Goal: Obtain resource: Download file/media

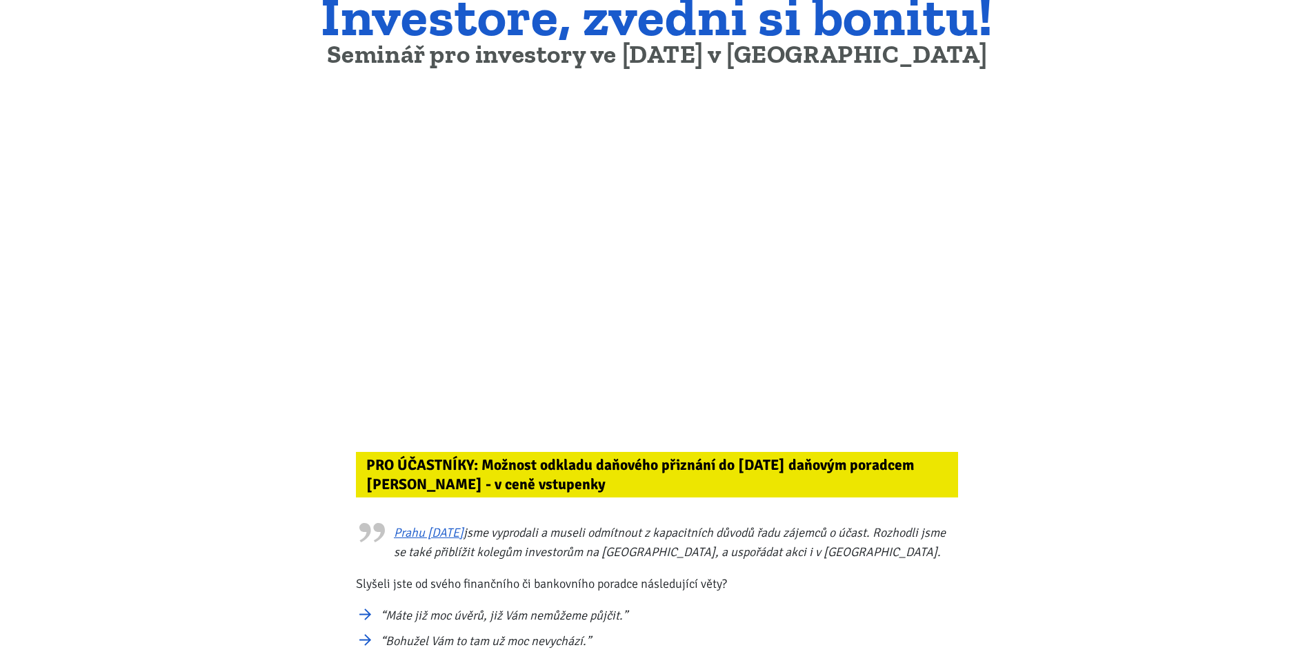
scroll to position [138, 0]
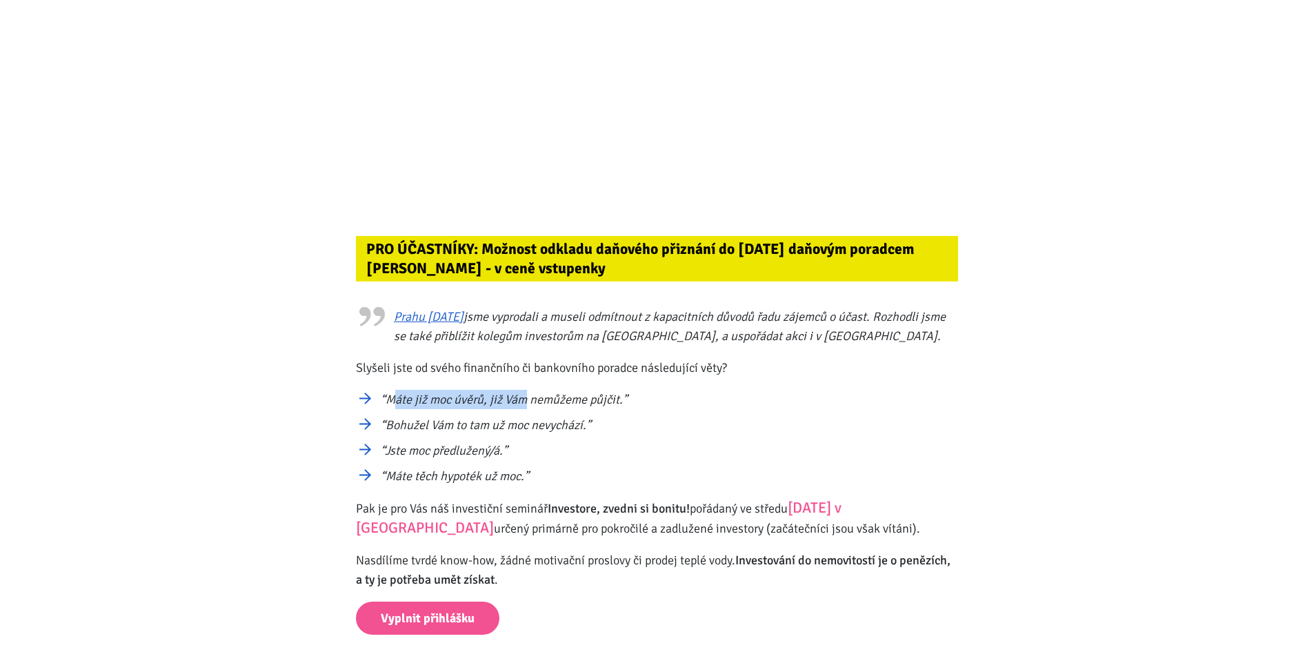
drag, startPoint x: 393, startPoint y: 391, endPoint x: 566, endPoint y: 391, distance: 173.1
click at [563, 391] on li "“Máte již moc úvěrů, již Vám nemůžeme půjčit.”" at bounding box center [669, 399] width 577 height 19
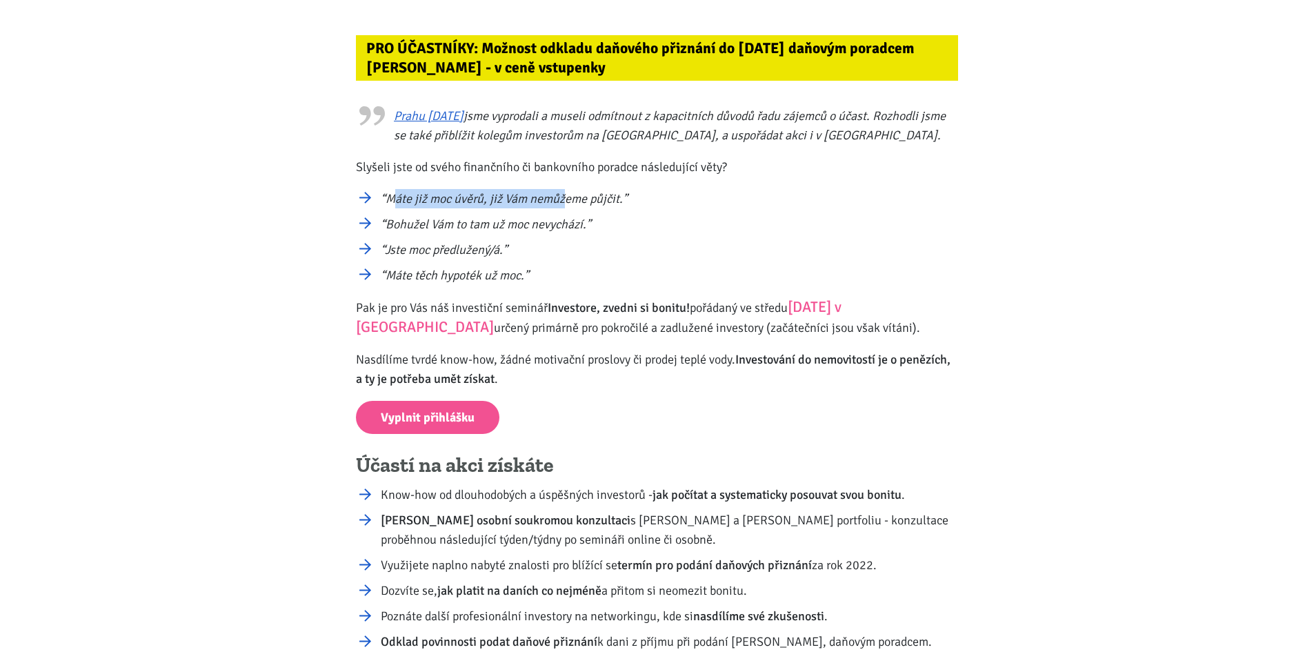
scroll to position [621, 0]
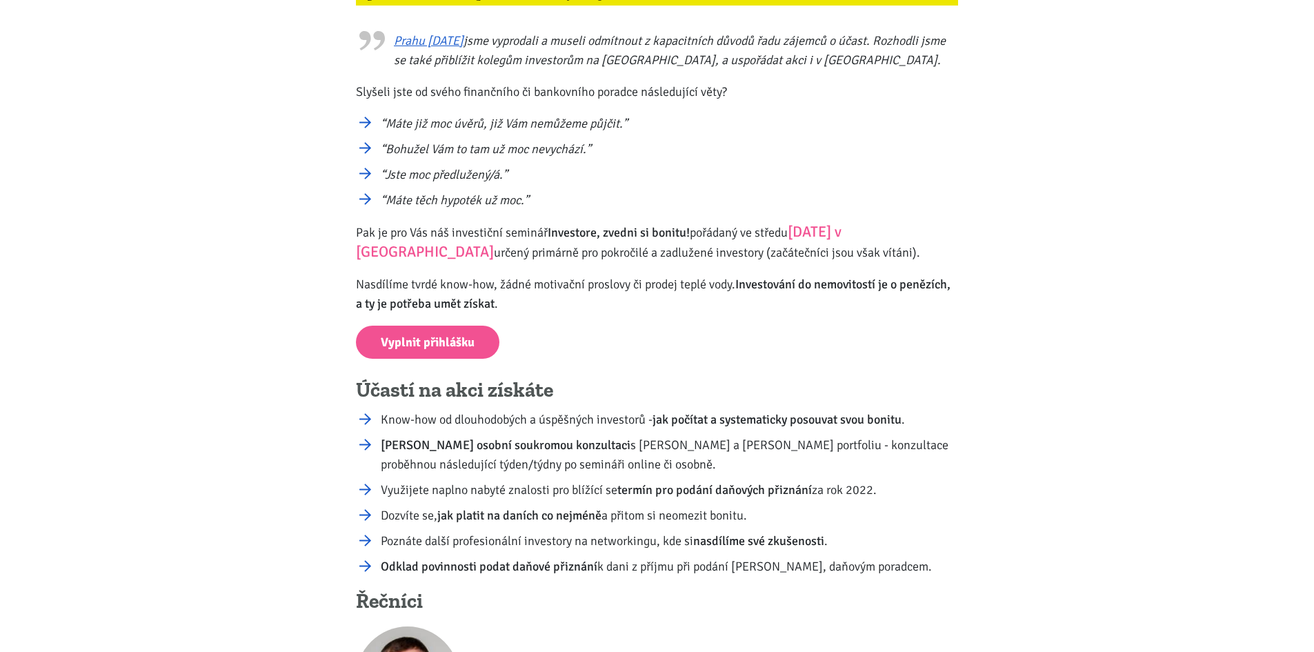
click at [519, 390] on h4 "Účastí na akci získáte" at bounding box center [657, 390] width 602 height 26
drag, startPoint x: 450, startPoint y: 421, endPoint x: 961, endPoint y: 456, distance: 512.2
click at [961, 456] on div "PRO ÚČASTNÍKY: Možnost odkladu daňového přiznání do 30.6.2023 daňovým poradcem …" at bounding box center [657, 641] width 621 height 2114
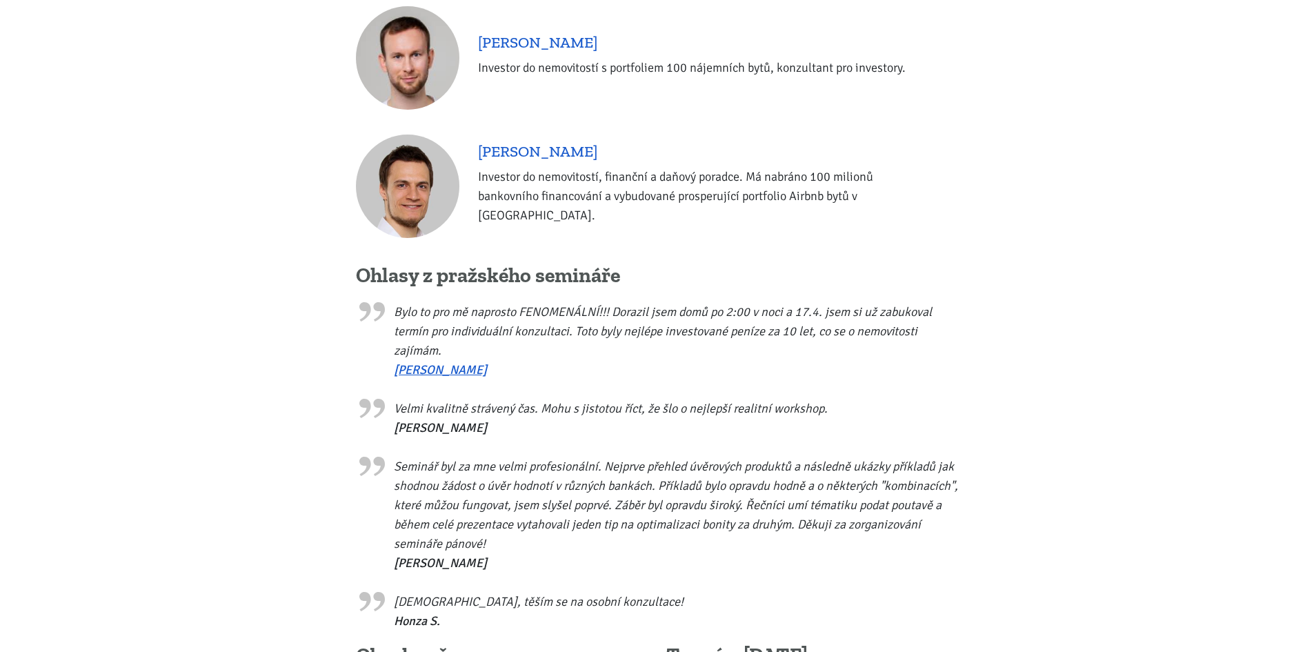
scroll to position [1241, 0]
click at [434, 377] on link "Ivo Šorm" at bounding box center [440, 368] width 93 height 15
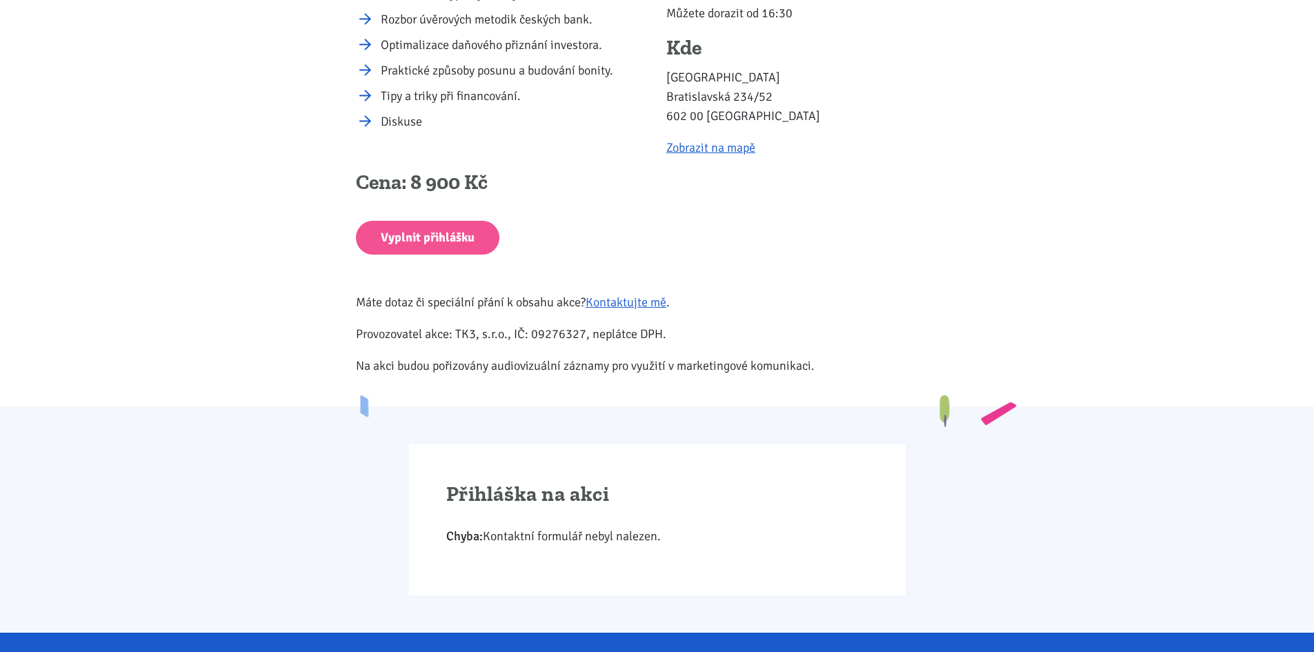
scroll to position [2138, 0]
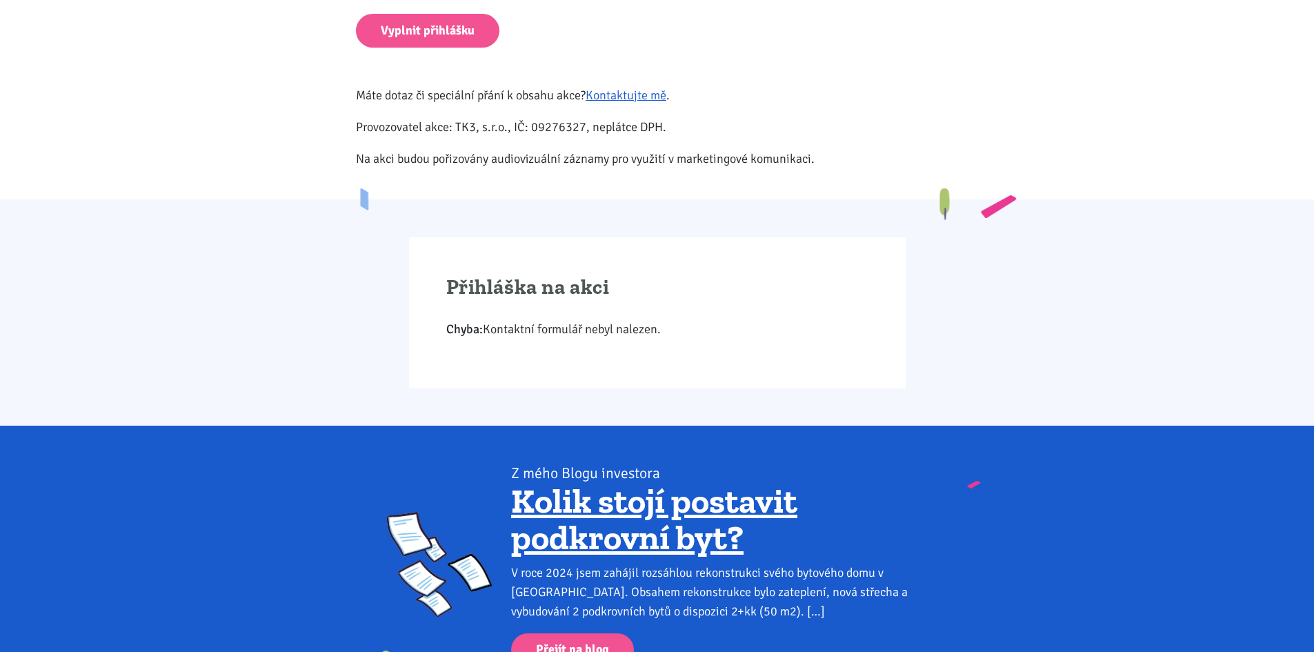
click at [494, 330] on div "Přihláška na akci Chyba: Kontaktní formulář nebyl nalezen." at bounding box center [657, 312] width 496 height 151
click at [494, 362] on div "Přihláška na akci Chyba: Kontaktní formulář nebyl nalezen." at bounding box center [657, 312] width 496 height 151
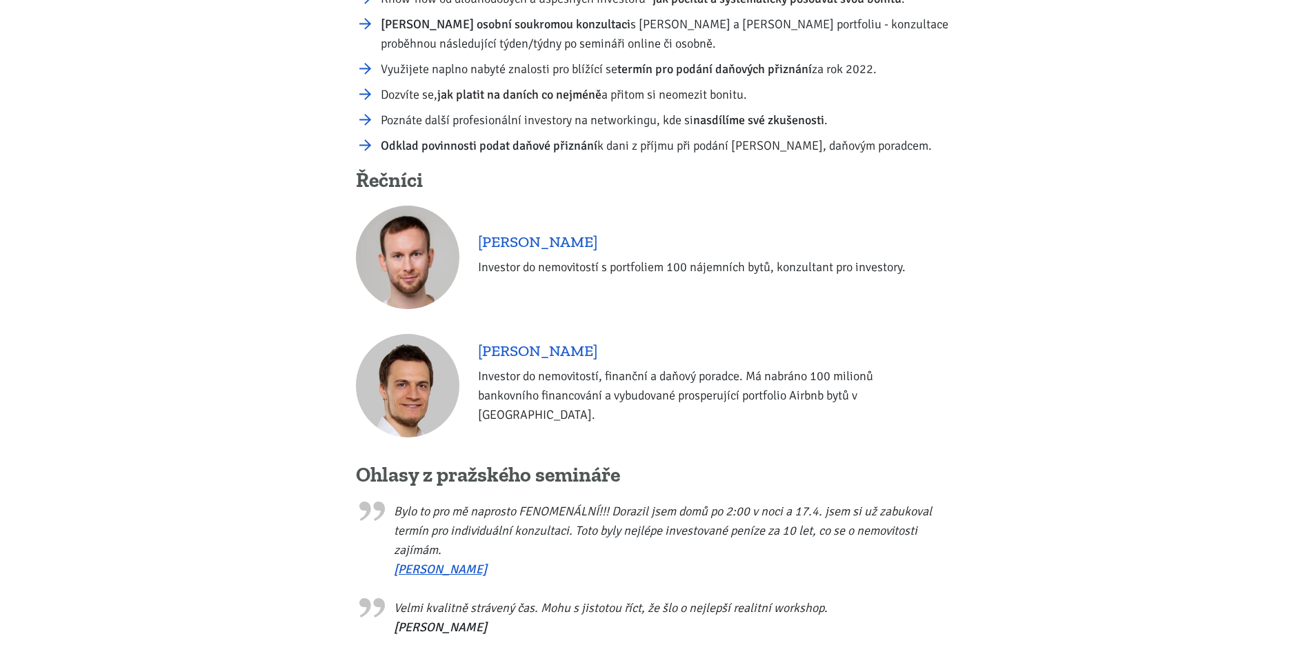
scroll to position [0, 0]
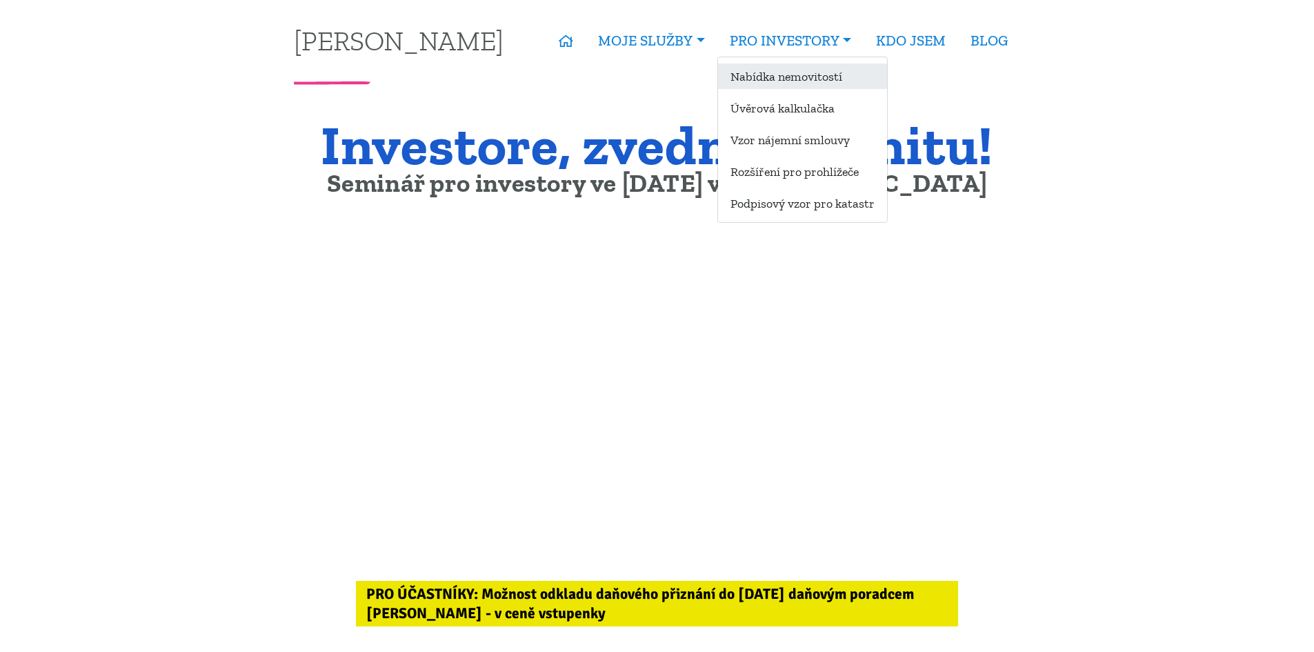
click at [785, 81] on link "Nabídka nemovitostí" at bounding box center [802, 76] width 169 height 26
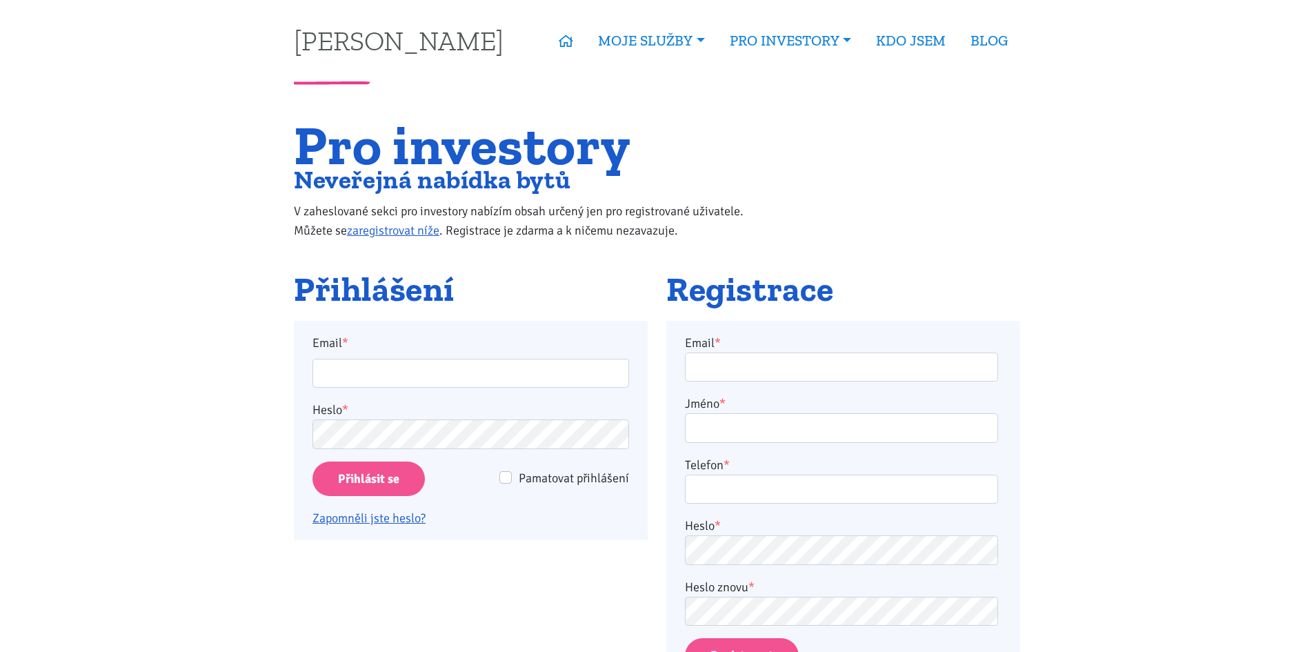
click at [834, 39] on link "PRO INVESTORY" at bounding box center [790, 41] width 146 height 32
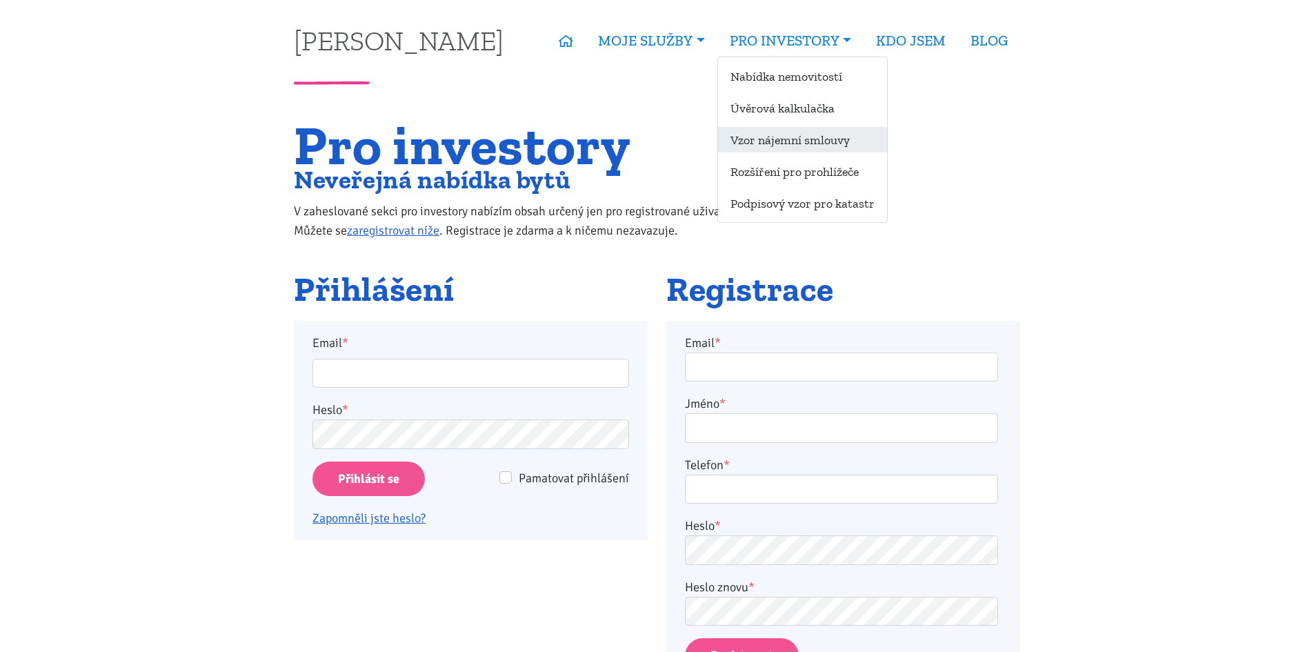
click at [812, 145] on link "Vzor nájemní smlouvy" at bounding box center [802, 140] width 169 height 26
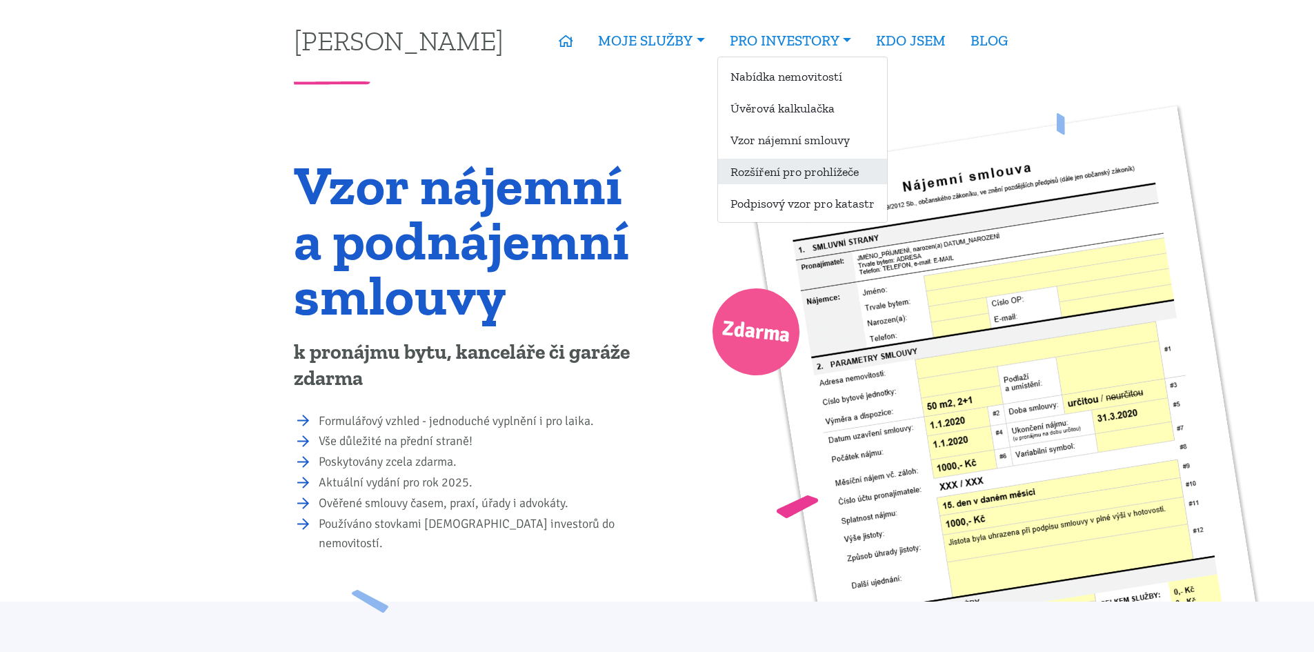
click at [807, 172] on link "Rozšíření pro prohlížeče" at bounding box center [802, 172] width 169 height 26
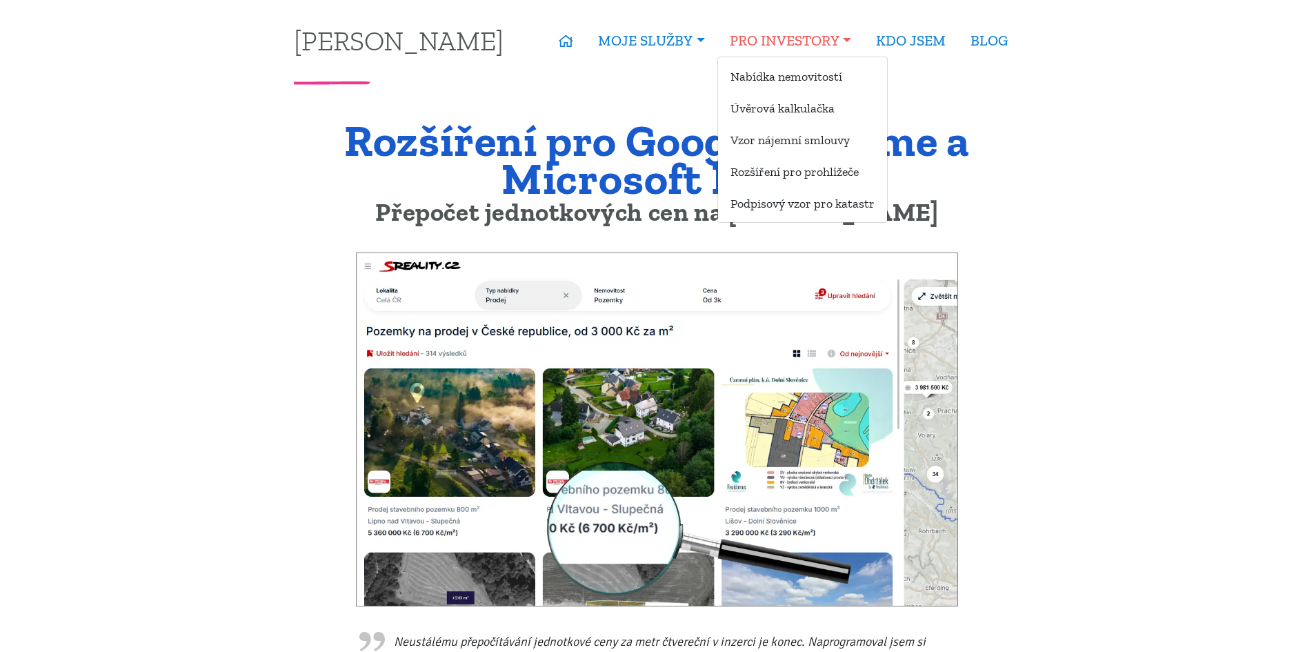
click at [837, 37] on link "PRO INVESTORY" at bounding box center [790, 41] width 146 height 32
click at [807, 196] on link "Podpisový vzor pro katastr" at bounding box center [802, 203] width 169 height 26
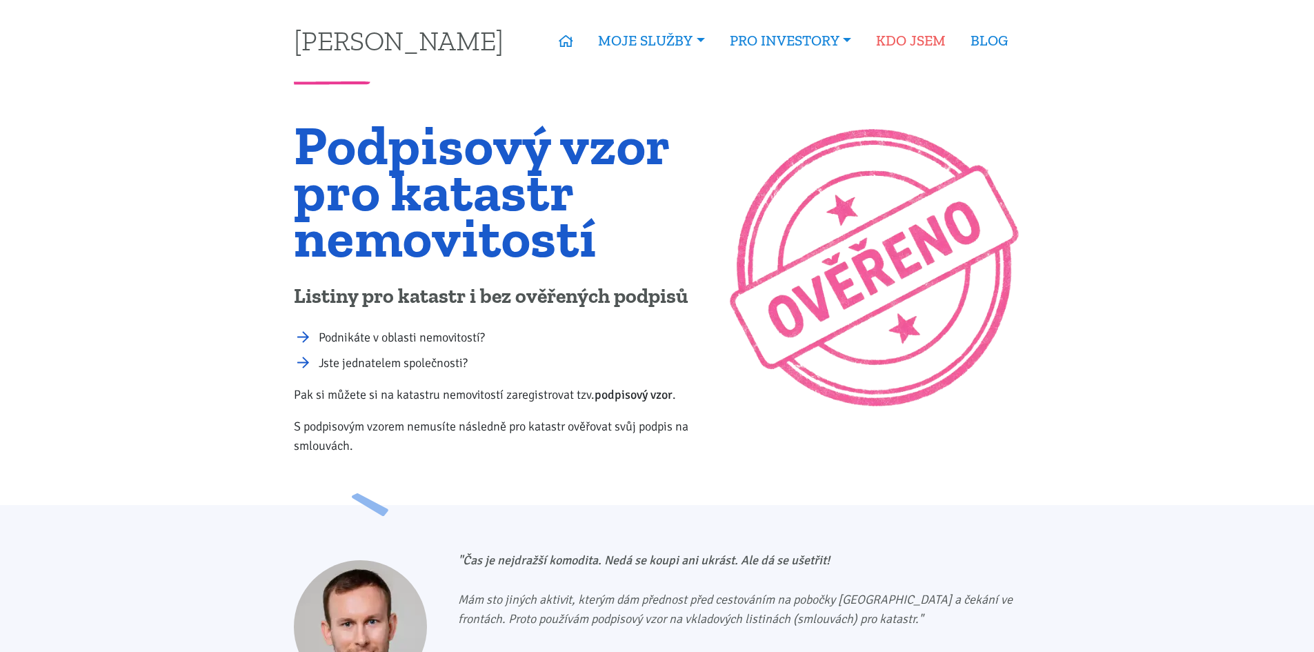
click at [929, 31] on link "KDO JSEM" at bounding box center [910, 41] width 94 height 32
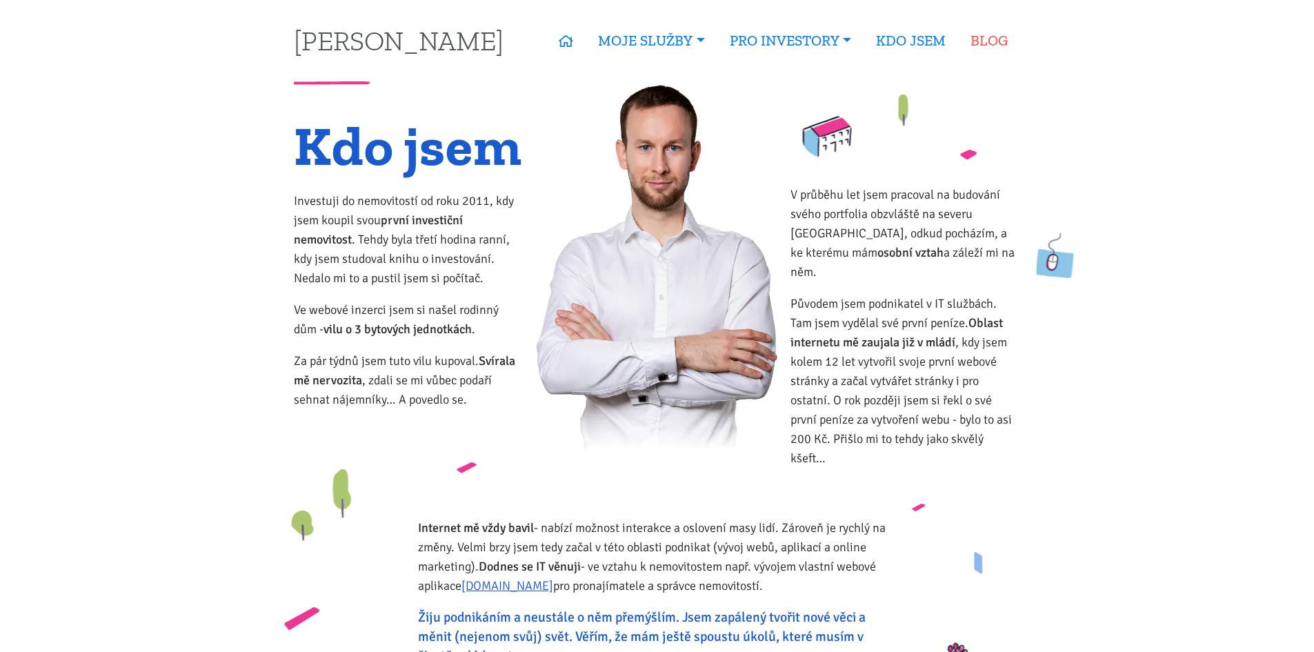
click at [969, 32] on link "BLOG" at bounding box center [989, 41] width 62 height 32
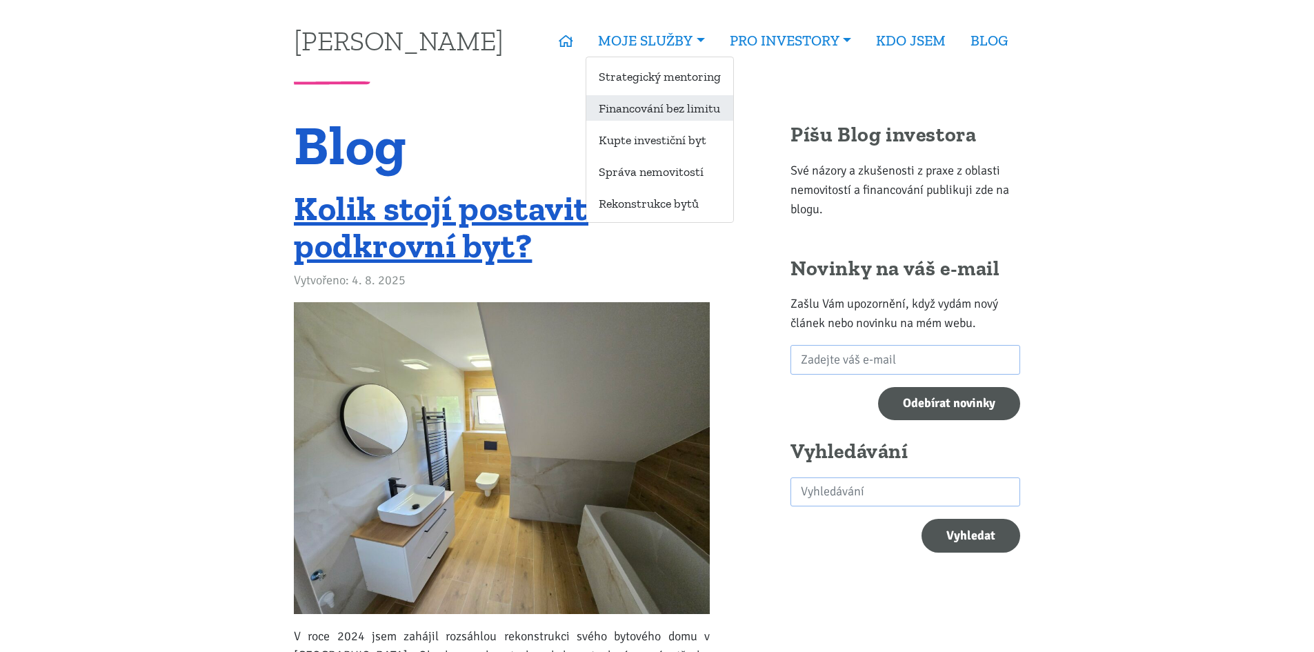
click at [676, 95] on link "Financování bez limitu" at bounding box center [659, 108] width 147 height 26
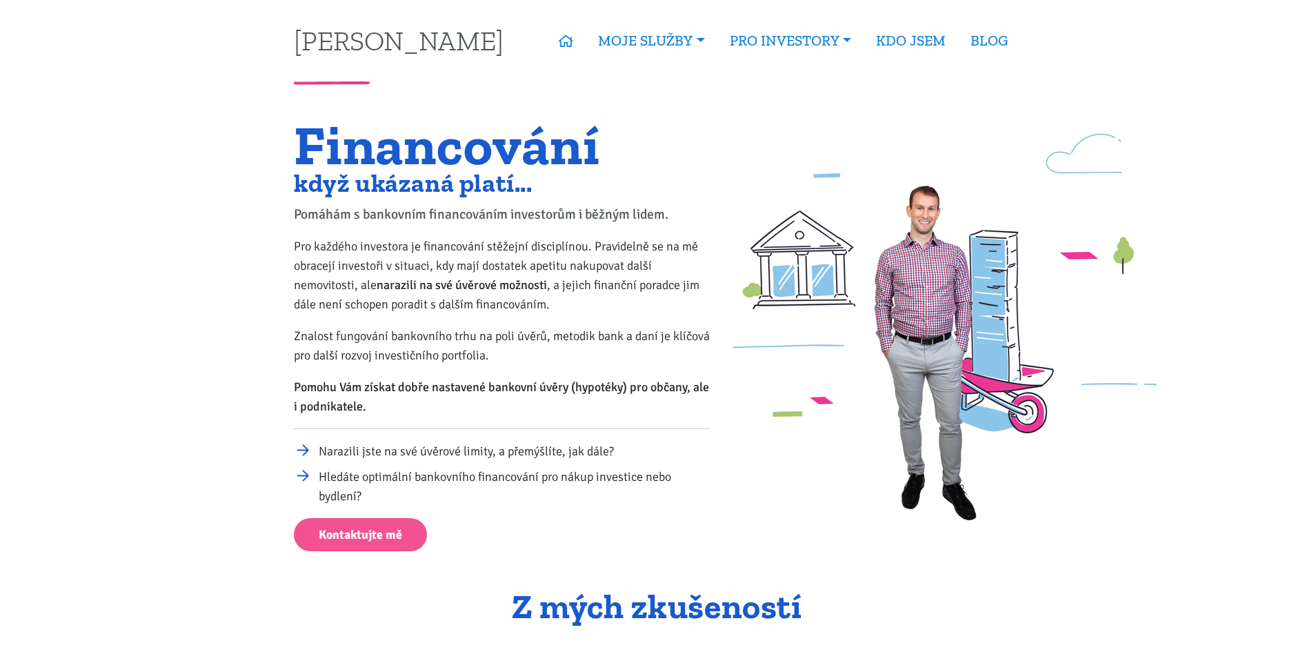
click at [452, 427] on div "Financování když ukázaná platí... Pomáhám s bankovním financováním investorům i…" at bounding box center [502, 336] width 434 height 429
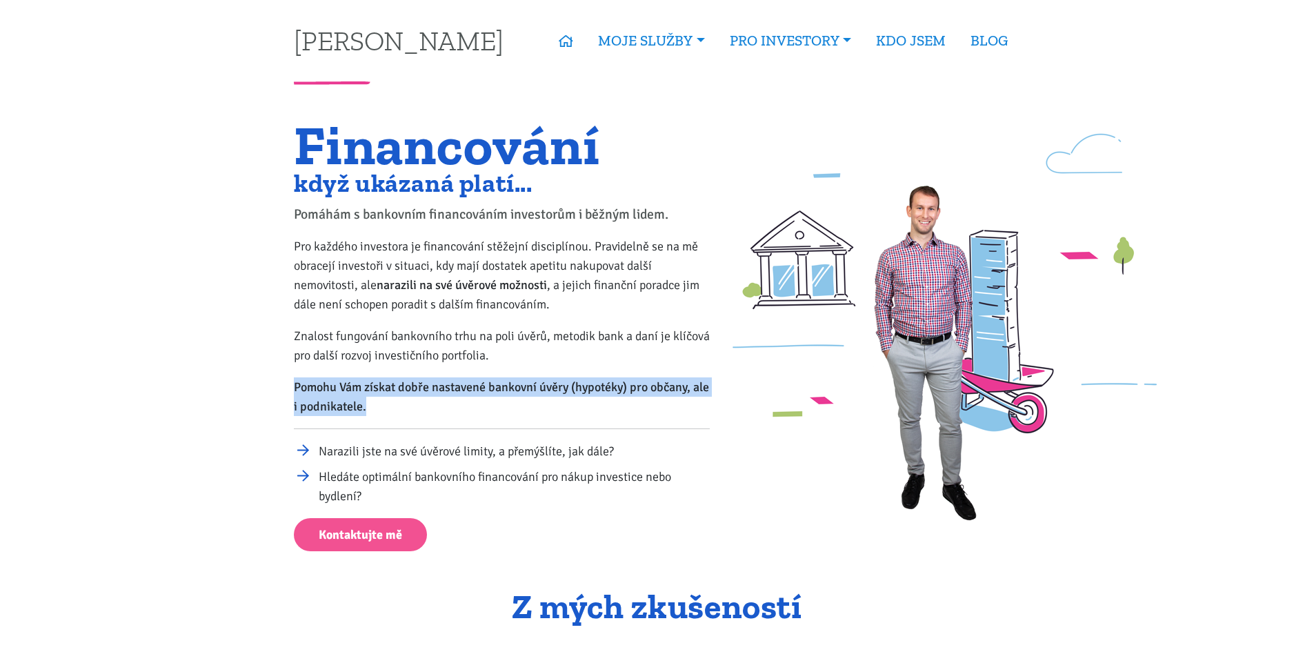
drag, startPoint x: 290, startPoint y: 385, endPoint x: 453, endPoint y: 402, distance: 163.6
click at [453, 402] on div "Financování když ukázaná platí... Pomáhám s bankovním financováním investorům i…" at bounding box center [502, 336] width 434 height 429
click at [453, 402] on p "Pomohu Vám získat dobře nastavené bankovní úvěry (hypotéky) pro občany, ale i p…" at bounding box center [502, 396] width 416 height 39
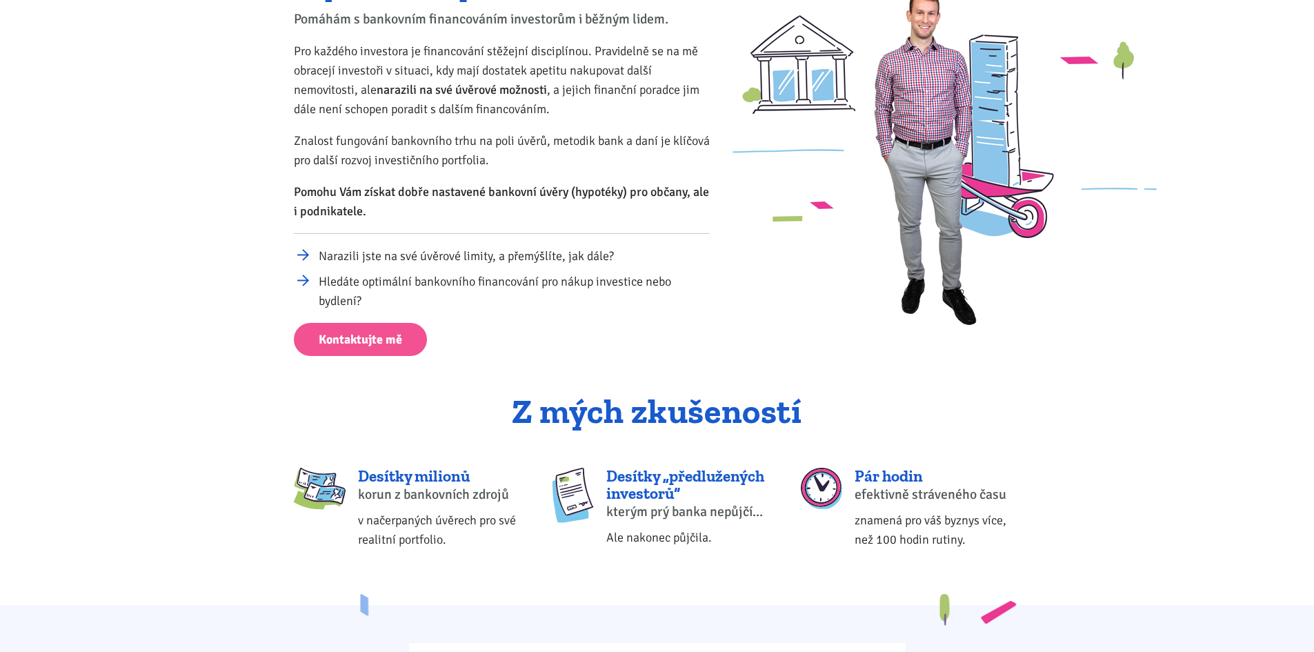
scroll to position [483, 0]
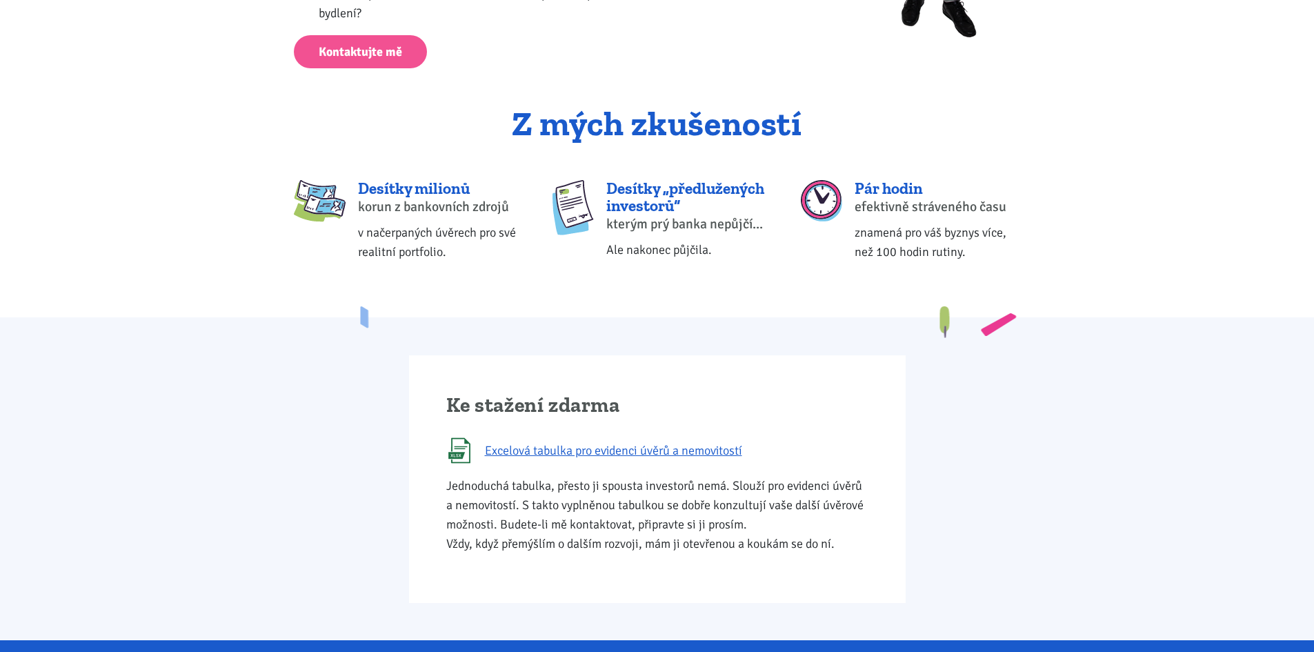
click at [396, 337] on div "Ke stažení zdarma Excelová tabulka pro evidenci úvěrů a nemovitostí Jednoduchá …" at bounding box center [657, 478] width 1314 height 323
click at [392, 219] on div "Desítky milionů korun z bankovních zdrojů v načerpaných úvěrech pro své realitn…" at bounding box center [440, 220] width 165 height 81
drag, startPoint x: 364, startPoint y: 192, endPoint x: 478, endPoint y: 190, distance: 113.8
click at [478, 190] on div "Desítky milionů" at bounding box center [440, 188] width 165 height 17
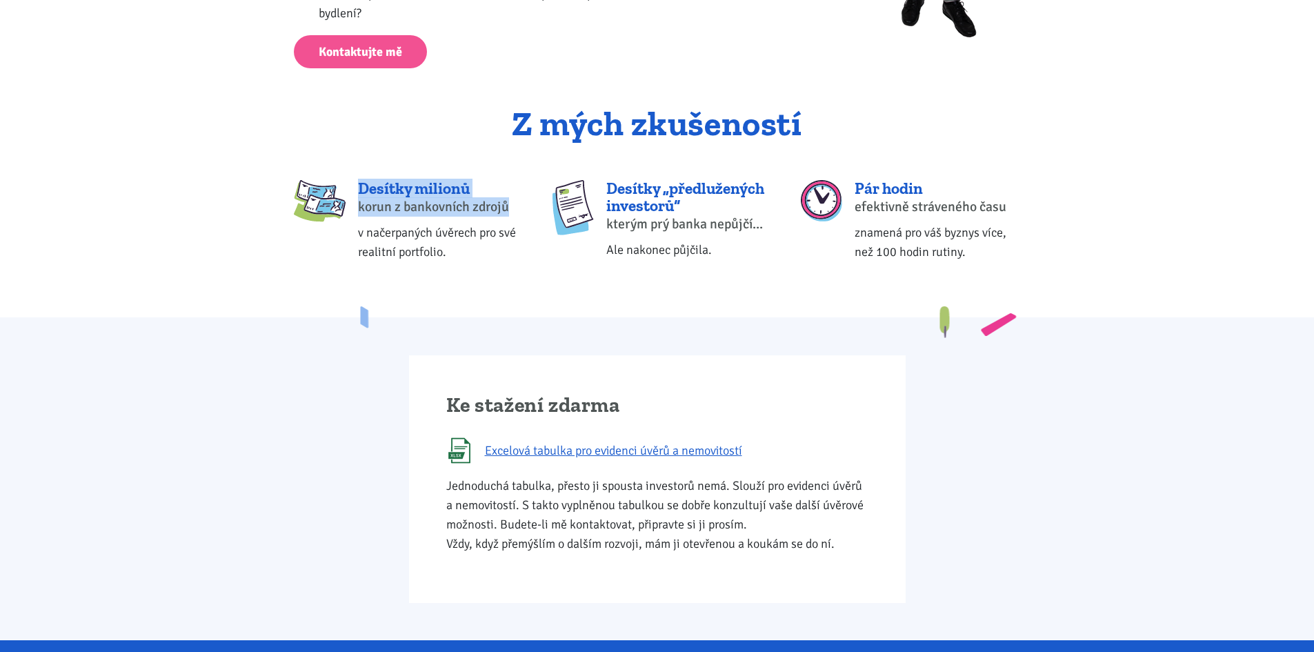
drag, startPoint x: 510, startPoint y: 209, endPoint x: 353, endPoint y: 181, distance: 159.6
click at [353, 181] on div "Desítky milionů korun z bankovních zdrojů v načerpaných úvěrech pro své realitn…" at bounding box center [409, 220] width 248 height 81
click at [368, 194] on div "Desítky milionů" at bounding box center [440, 188] width 165 height 17
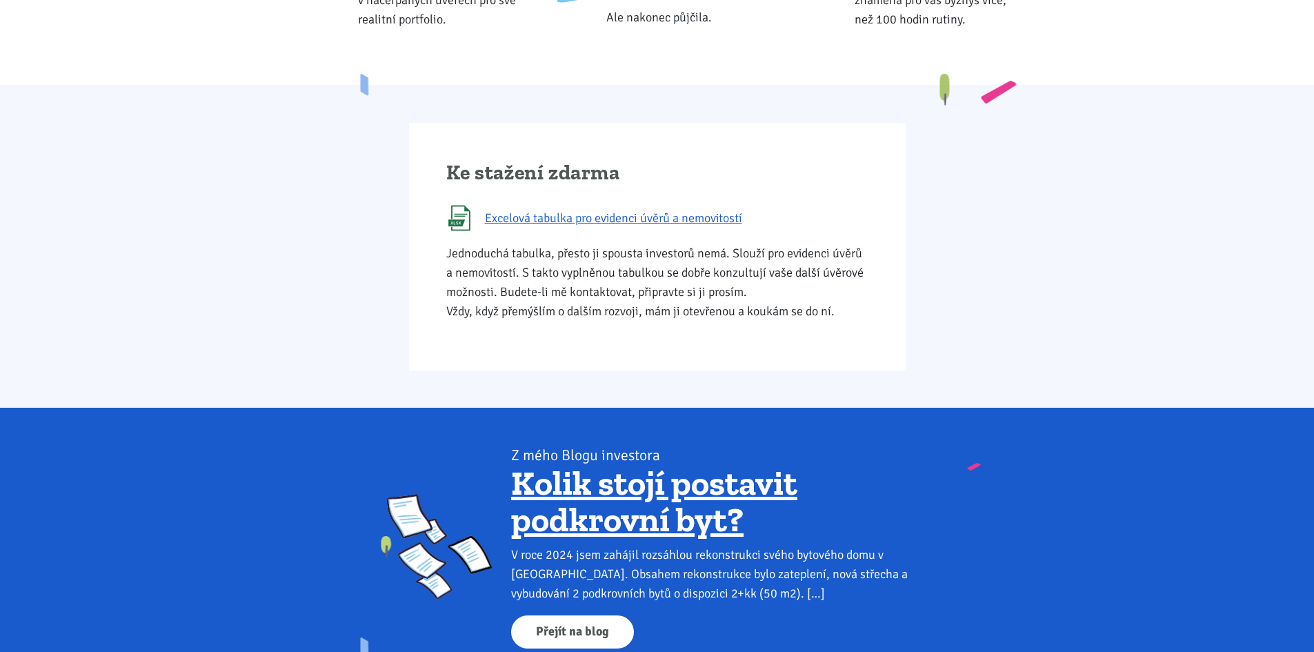
scroll to position [713, 0]
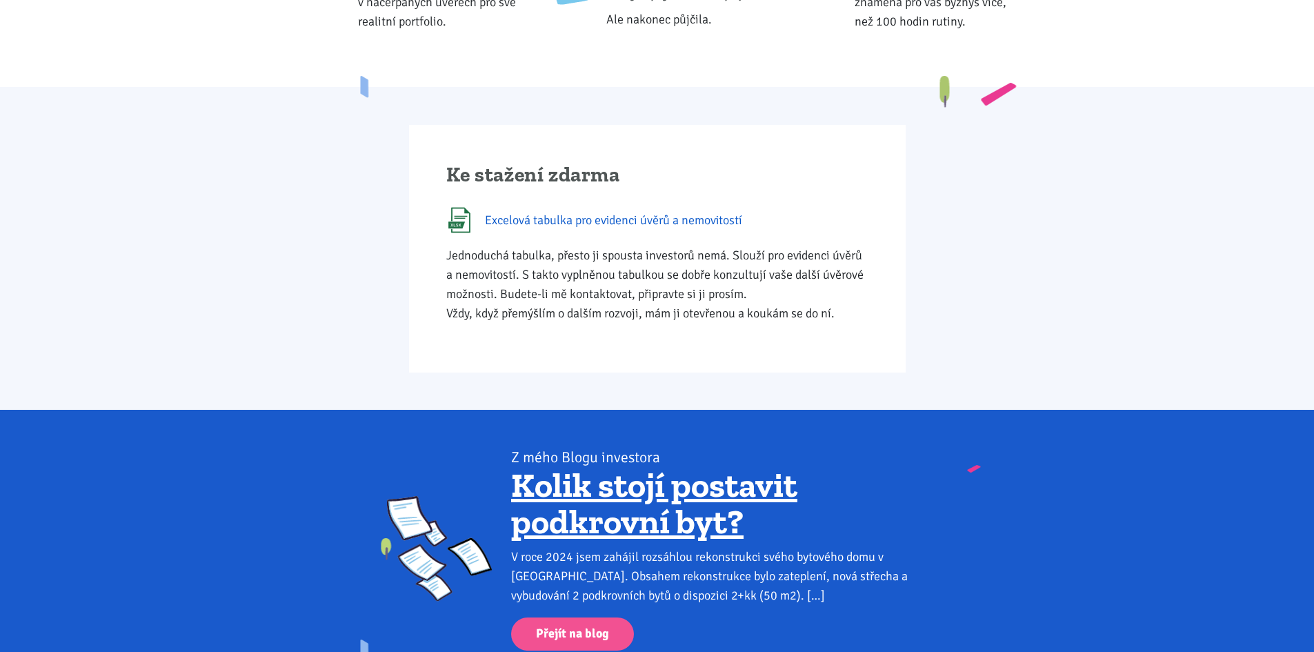
click at [585, 223] on span "Excelová tabulka pro evidenci úvěrů a nemovitostí" at bounding box center [613, 219] width 257 height 19
